Goal: Task Accomplishment & Management: Complete application form

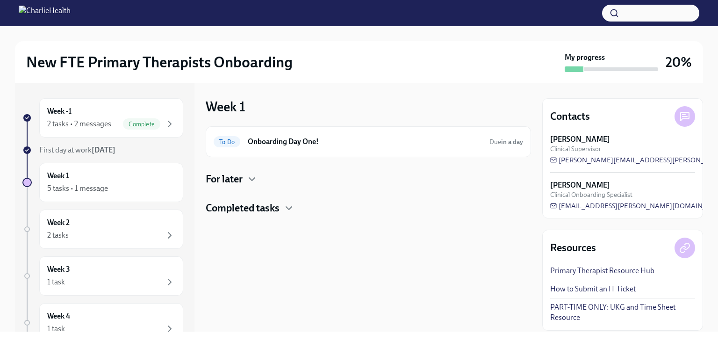
click at [338, 162] on div "To Do Onboarding Day One! Due in a day For later Completed tasks" at bounding box center [368, 170] width 325 height 89
click at [311, 149] on div "To Do Onboarding Day One! Due in a day" at bounding box center [368, 141] width 325 height 31
click at [237, 137] on div "To Do" at bounding box center [227, 141] width 27 height 11
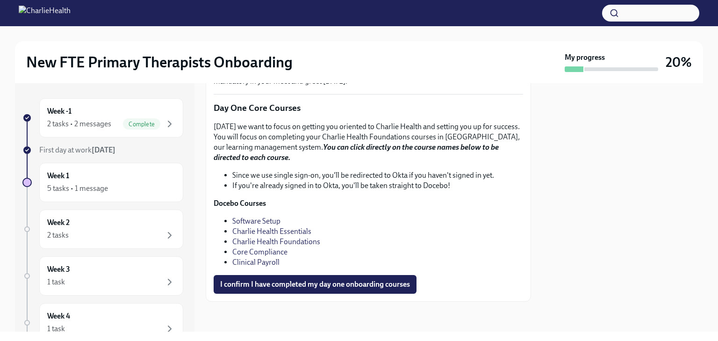
scroll to position [1314, 0]
click at [270, 250] on link "Core Compliance" at bounding box center [259, 251] width 55 height 9
click at [260, 261] on link "Clinical Payroll" at bounding box center [255, 262] width 47 height 9
click at [242, 282] on span "I confirm I have completed my day one onboarding courses" at bounding box center [315, 284] width 190 height 9
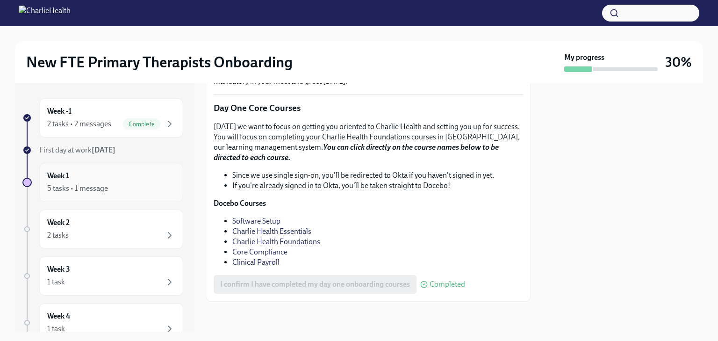
click at [58, 177] on h6 "Week 1" at bounding box center [58, 176] width 22 height 10
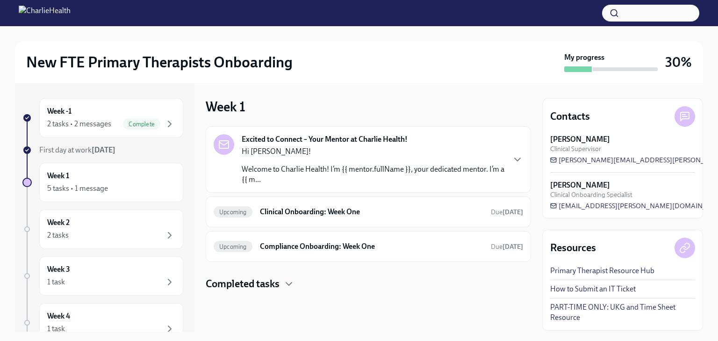
click at [360, 167] on p "Welcome to Charlie Health! I’m {{ mentor.fullName }}, your dedicated mentor. I’…" at bounding box center [373, 174] width 263 height 21
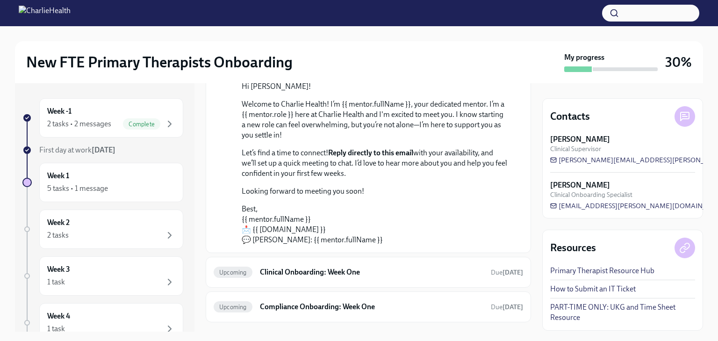
scroll to position [140, 0]
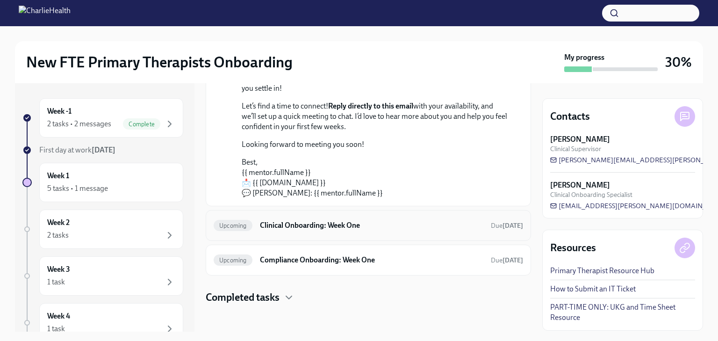
click at [324, 225] on h6 "Clinical Onboarding: Week One" at bounding box center [371, 225] width 223 height 10
